Goal: Find specific page/section: Find specific page/section

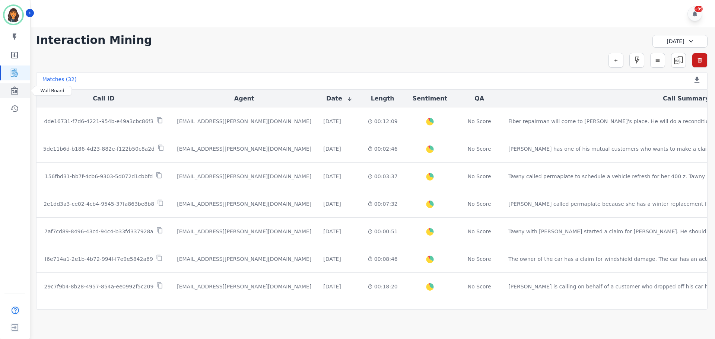
click at [18, 91] on icon "Sidebar" at bounding box center [14, 90] width 7 height 8
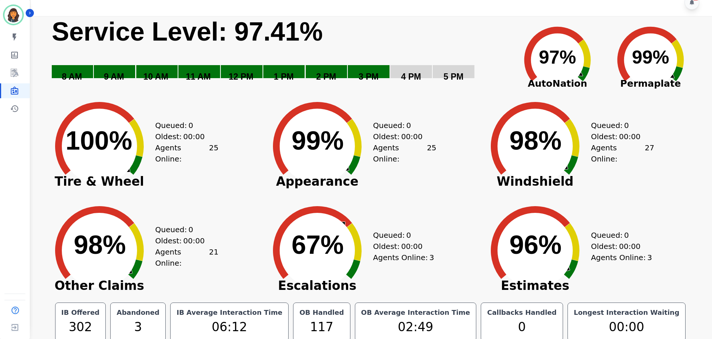
scroll to position [17, 0]
